Goal: Task Accomplishment & Management: Complete application form

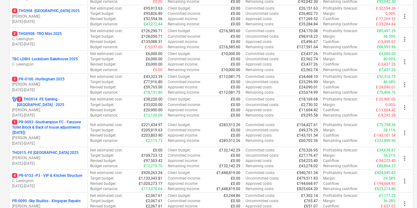
scroll to position [311, 0]
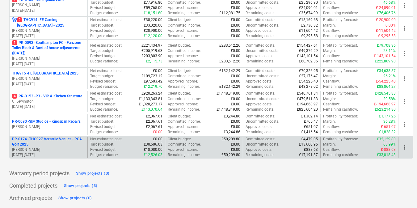
click at [45, 138] on p "PR-0174 - THG927 Versatile Venues - PGA Golf 2025" at bounding box center [48, 141] width 73 height 10
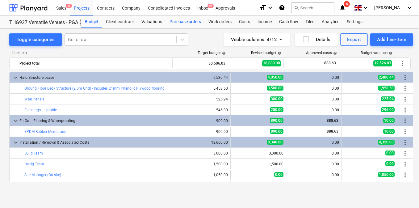
click at [188, 23] on div "Purchase orders" at bounding box center [185, 22] width 39 height 12
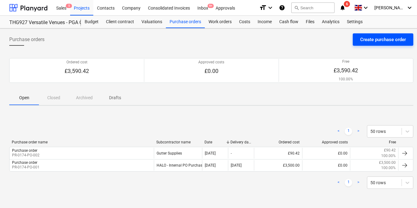
click at [399, 40] on div "Create purchase order" at bounding box center [383, 39] width 46 height 8
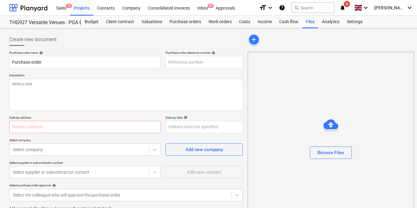
type textarea "x"
type input "PR-0174-PO-003"
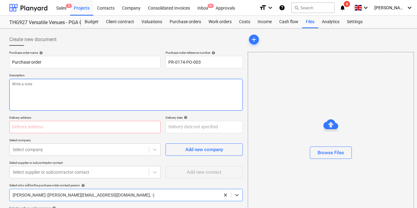
click at [195, 93] on textarea at bounding box center [125, 95] width 233 height 32
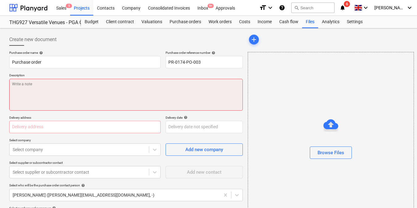
paste textarea "£250 on [PERSON_NAME] PLEO"
type textarea "x"
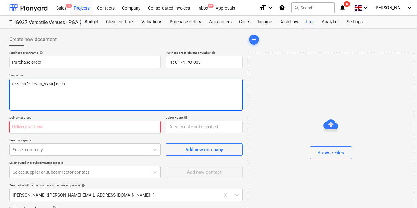
type textarea "£250 on [PERSON_NAME] PLEO"
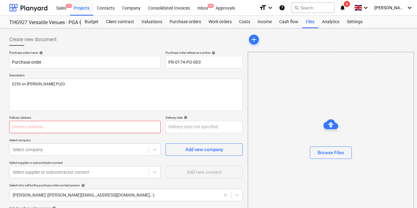
type textarea "x"
click at [48, 129] on input "text" at bounding box center [84, 127] width 151 height 12
type input "FOUNDRY ([STREET_ADDRESS]"
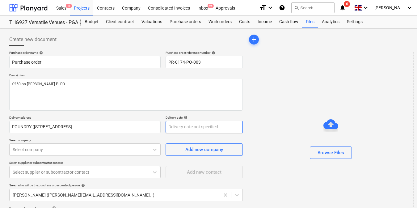
click at [177, 125] on body "Sales 5 Projects Contacts Company Consolidated Invoices Inbox 9+ Approvals form…" at bounding box center [208, 104] width 417 height 208
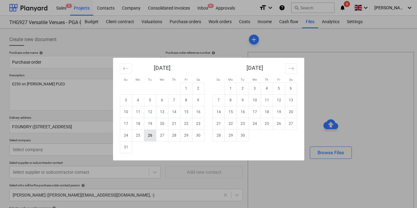
click at [153, 134] on td "26" at bounding box center [150, 135] width 12 height 12
type textarea "x"
type input "[DATE]"
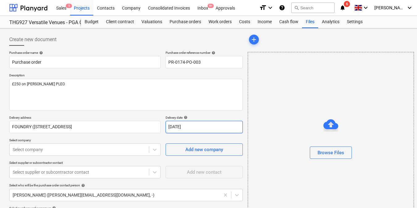
click at [192, 127] on body "Sales 5 Projects Contacts Company Consolidated Invoices Inbox 9+ Approvals form…" at bounding box center [208, 104] width 417 height 208
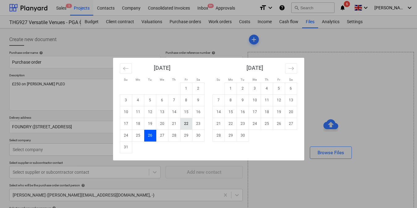
click at [185, 125] on td "22" at bounding box center [186, 124] width 12 height 12
type textarea "x"
type input "[DATE]"
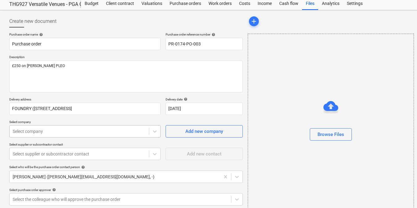
click at [93, 128] on div "Select company" at bounding box center [79, 131] width 139 height 9
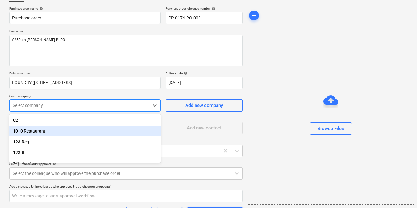
scroll to position [47, 0]
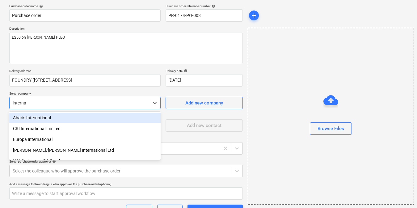
type input "internal"
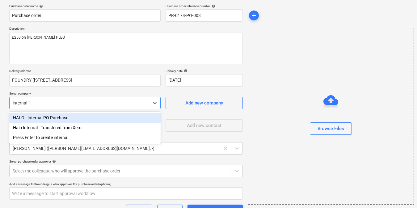
click at [86, 118] on div "HALO - Internal PO Purchase" at bounding box center [84, 118] width 151 height 10
type textarea "x"
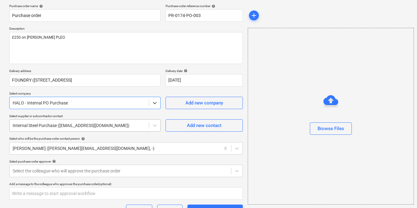
scroll to position [91, 0]
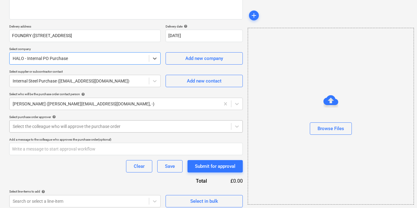
click at [75, 127] on div at bounding box center [120, 126] width 215 height 6
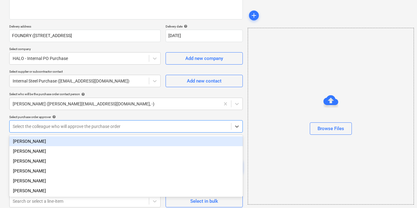
click at [57, 140] on div "[PERSON_NAME]" at bounding box center [125, 141] width 233 height 10
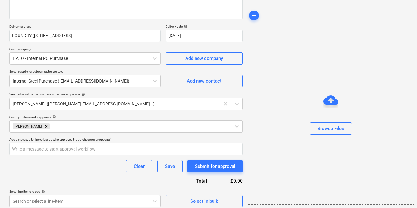
click at [2, 150] on div "Create new document Purchase order name help Purchase order Purchase order refe…" at bounding box center [211, 74] width 422 height 275
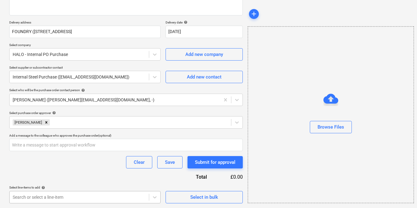
click at [35, 113] on body "Sales 5 Projects Contacts Company Consolidated Invoices Inbox 9+ Approvals form…" at bounding box center [208, 9] width 417 height 208
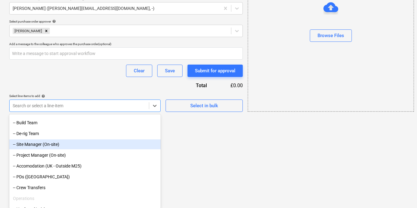
scroll to position [107, 0]
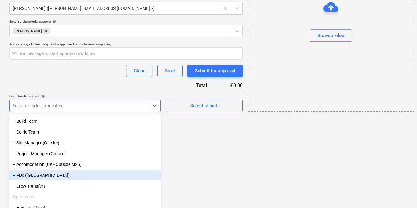
click at [42, 173] on div "-- PDs ([GEOGRAPHIC_DATA])" at bounding box center [84, 175] width 151 height 10
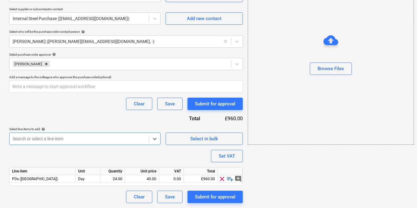
scroll to position [153, 0]
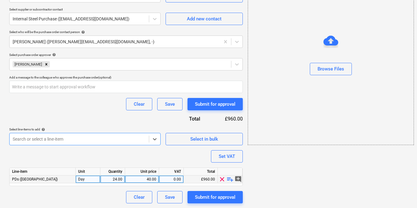
type textarea "x"
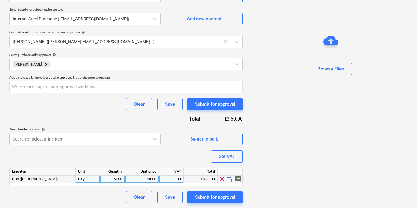
click at [93, 179] on div "Day" at bounding box center [88, 179] width 25 height 8
type input "1"
type textarea "x"
click at [119, 179] on div "24.00" at bounding box center [112, 179] width 19 height 8
type input "1"
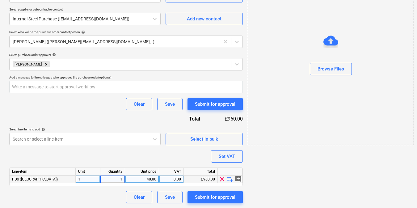
type textarea "x"
click at [139, 181] on div "40.00" at bounding box center [141, 179] width 29 height 8
type input "250"
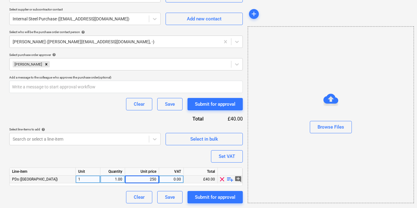
click at [106, 119] on div "Purchase order name help Purchase order Purchase order reference number help PR…" at bounding box center [125, 50] width 233 height 305
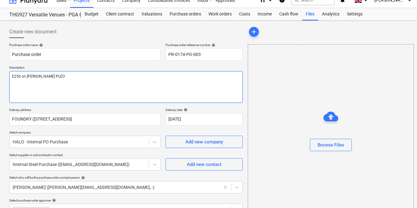
scroll to position [8, 0]
click at [100, 77] on textarea "£250 on [PERSON_NAME] PLEO" at bounding box center [125, 87] width 233 height 32
type textarea "x"
type textarea "£250 on [PERSON_NAME] PLEO"
type textarea "x"
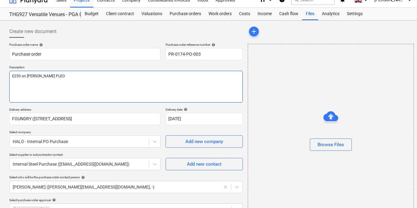
type textarea "£250 on [PERSON_NAME] PLEO ("
type textarea "x"
type textarea "£250 on [PERSON_NAME] PLEO (P"
type textarea "x"
type textarea "£250 on [PERSON_NAME] PLEO (PD"
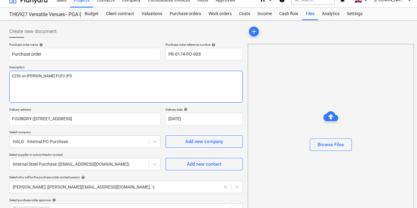
type textarea "x"
type textarea "£250 on [PERSON_NAME] PLEO (PDs"
type textarea "x"
type textarea "£250 on [PERSON_NAME] PLEO (PDs"
type textarea "x"
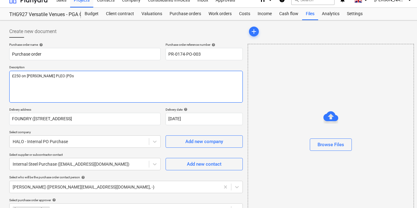
type textarea "£250 on [PERSON_NAME] PLEO (PDs a"
type textarea "x"
type textarea "£250 on [PERSON_NAME] PLEO (PDs an"
type textarea "x"
type textarea "£250 on [PERSON_NAME] PLEO (PDs and"
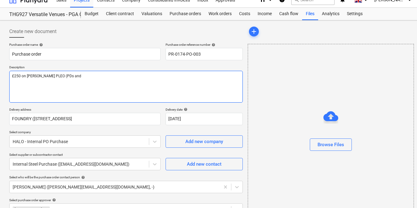
type textarea "x"
type textarea "£250 on [PERSON_NAME] PLEO (PDs and"
type textarea "x"
type textarea "£250 on [PERSON_NAME] PLEO (PDs and T"
type textarea "x"
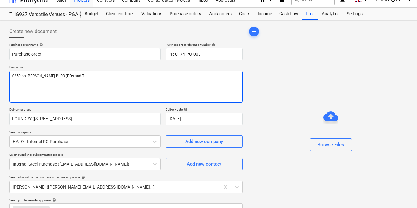
type textarea "£250 on [PERSON_NAME] PLEO (PDs and Tr"
type textarea "x"
type textarea "£250 on [PERSON_NAME] PLEO (PDs and Tra"
type textarea "x"
type textarea "£250 on [PERSON_NAME] PLEO (PDs and Trav"
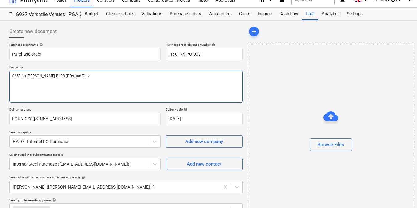
type textarea "x"
type textarea "£250 on [PERSON_NAME] PLEO (PDs and Trave"
type textarea "x"
type textarea "£250 on [PERSON_NAME] PLEO (PDs and Travel"
type textarea "x"
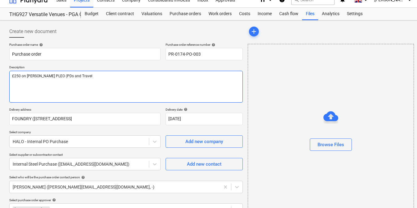
type textarea "£250 on [PERSON_NAME] PLEO (PDs and Travel"
type textarea "x"
type textarea "£250 on [PERSON_NAME] PLEO (PDs and Travel f"
type textarea "x"
type textarea "£250 on [PERSON_NAME] PLEO (PDs and Travel fo"
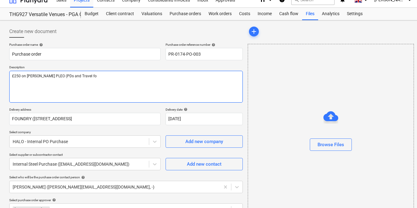
type textarea "x"
type textarea "£250 on [PERSON_NAME] PLEO (PDs and Travel f"
type textarea "x"
type textarea "£250 on [PERSON_NAME] PLEO (PDs and Travel fu"
type textarea "x"
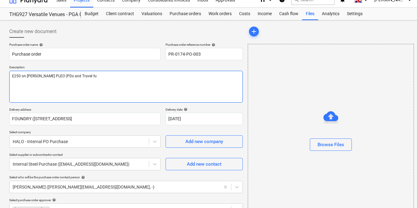
type textarea "£250 on [PERSON_NAME] PLEO (PDs and Travel fun"
type textarea "x"
type textarea "£250 on [PERSON_NAME] PLEO (PDs and Travel fund"
type textarea "x"
type textarea "£250 on [PERSON_NAME] PLEO (PDs and Travel funds"
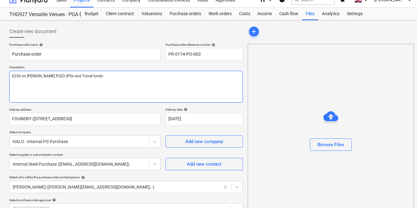
type textarea "x"
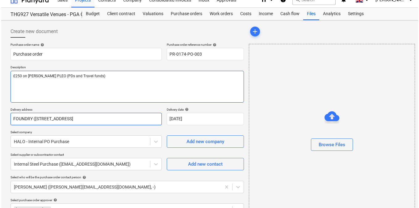
scroll to position [131, 0]
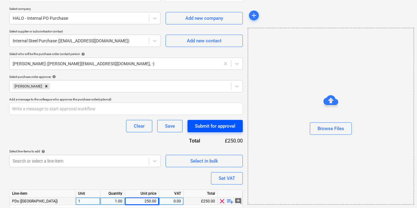
type textarea "£250 on [PERSON_NAME] PLEO (PDs and Travel funds)"
click at [218, 128] on div "Submit for approval" at bounding box center [215, 126] width 40 height 8
type textarea "x"
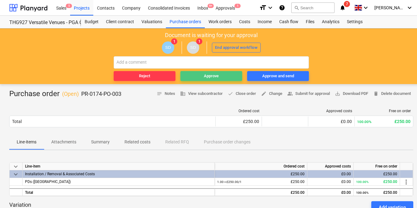
click at [217, 77] on div "Approve" at bounding box center [211, 76] width 15 height 7
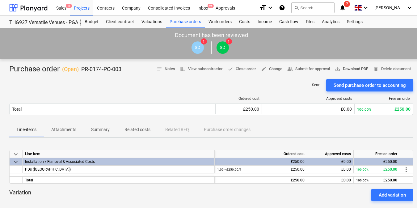
click at [355, 68] on span "save_alt Download PDF" at bounding box center [350, 68] width 33 height 7
